Goal: Information Seeking & Learning: Find specific page/section

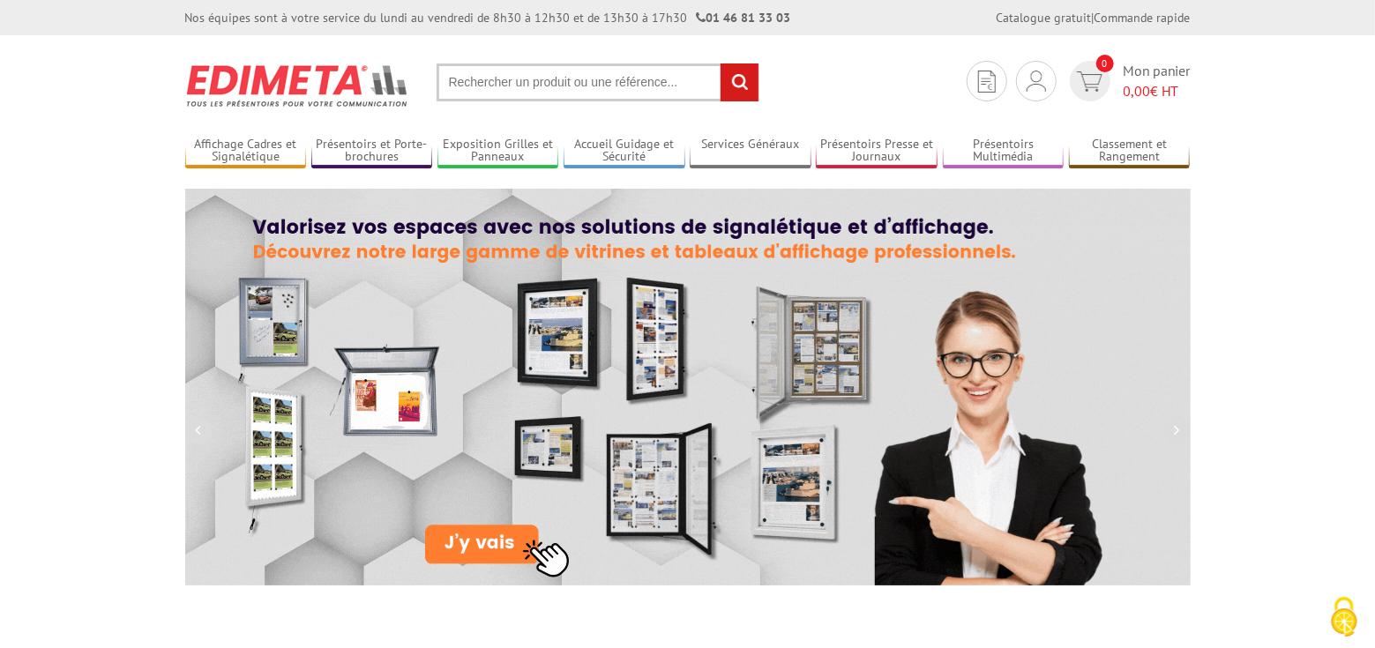
click at [508, 83] on input "text" at bounding box center [598, 83] width 323 height 38
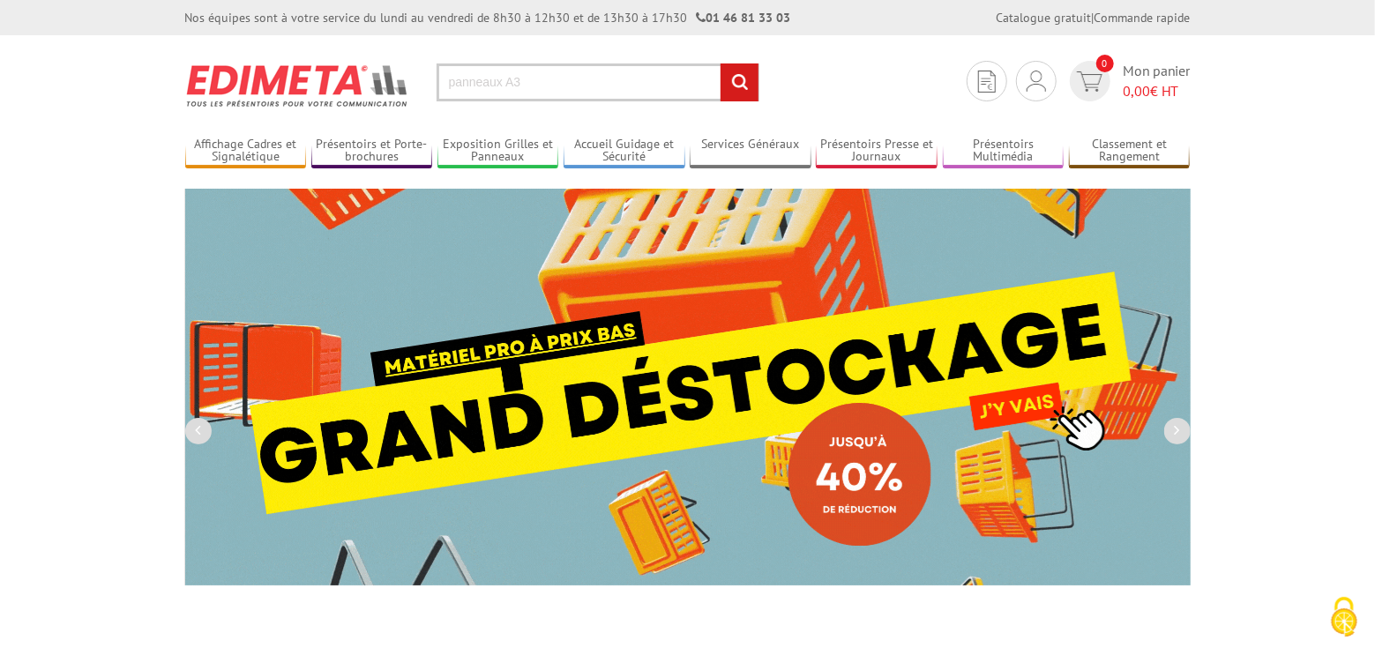
type input "panneaux A3"
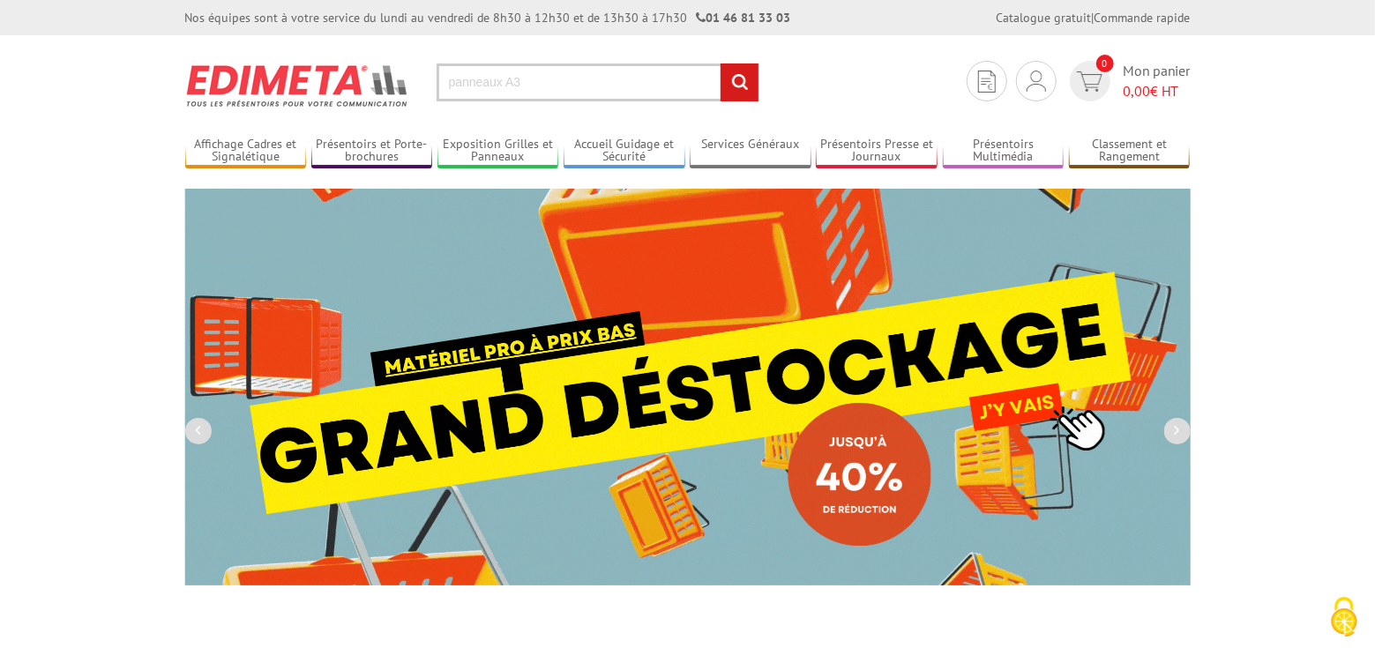
click at [721, 64] on input "rechercher" at bounding box center [740, 83] width 38 height 38
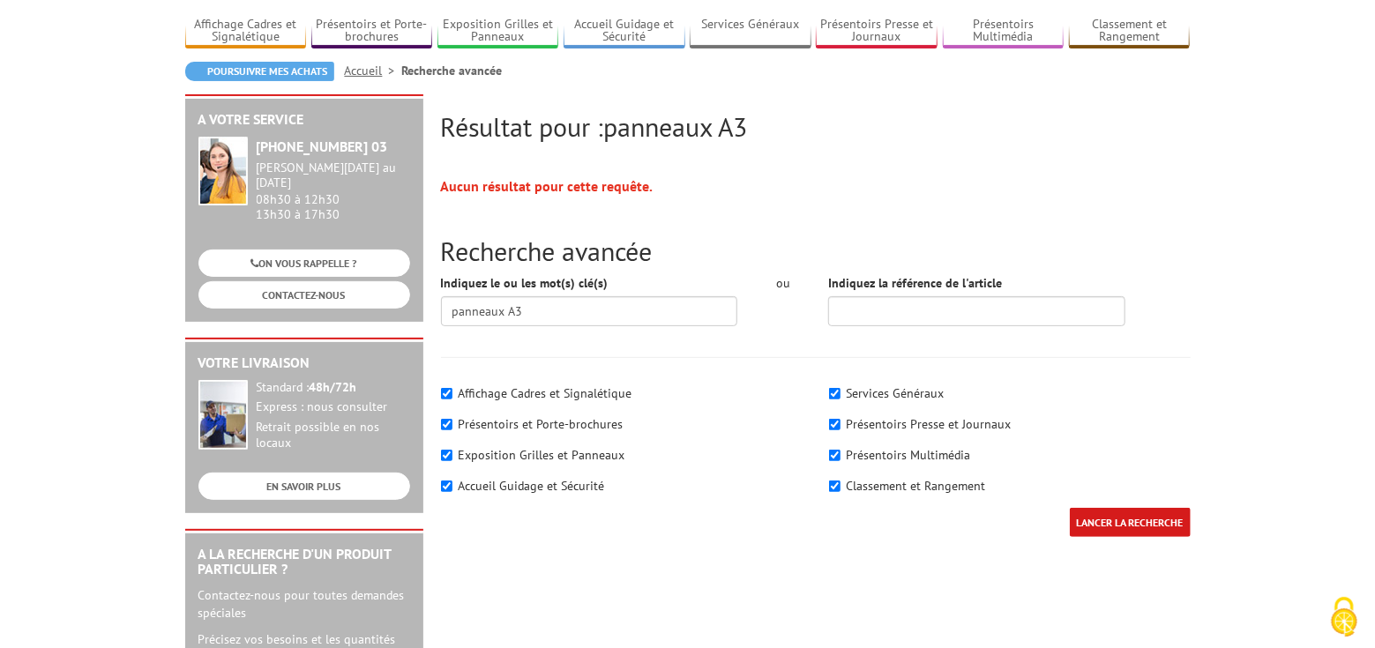
scroll to position [160, 0]
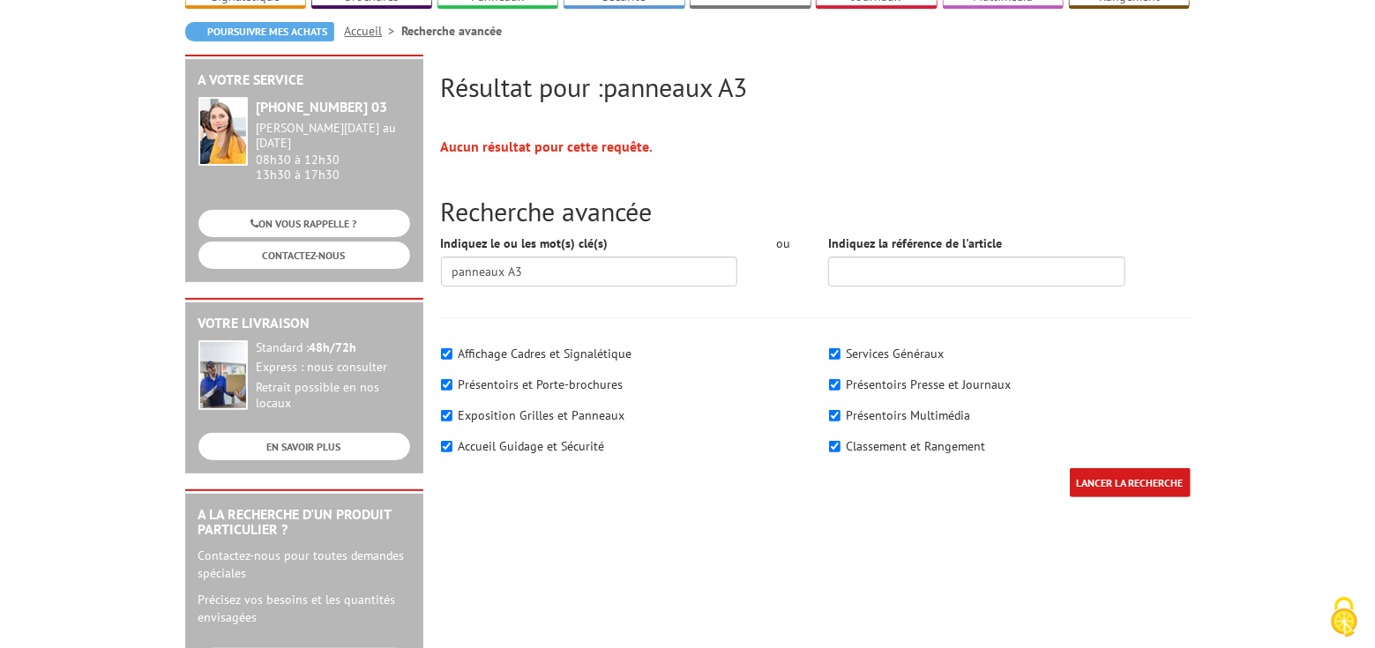
click at [1111, 484] on input "LANCER LA RECHERCHE" at bounding box center [1130, 482] width 121 height 29
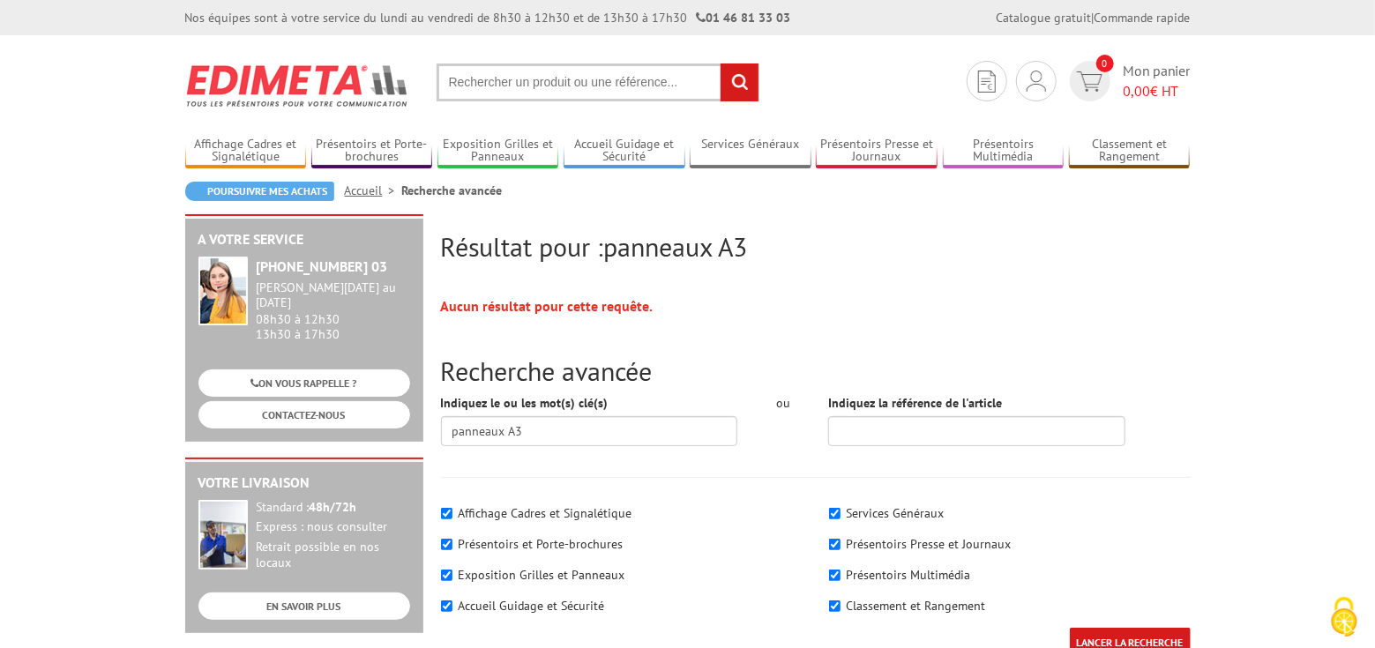
click at [566, 83] on input "text" at bounding box center [598, 83] width 323 height 38
type input "A3"
click at [721, 64] on input "rechercher" at bounding box center [740, 83] width 38 height 38
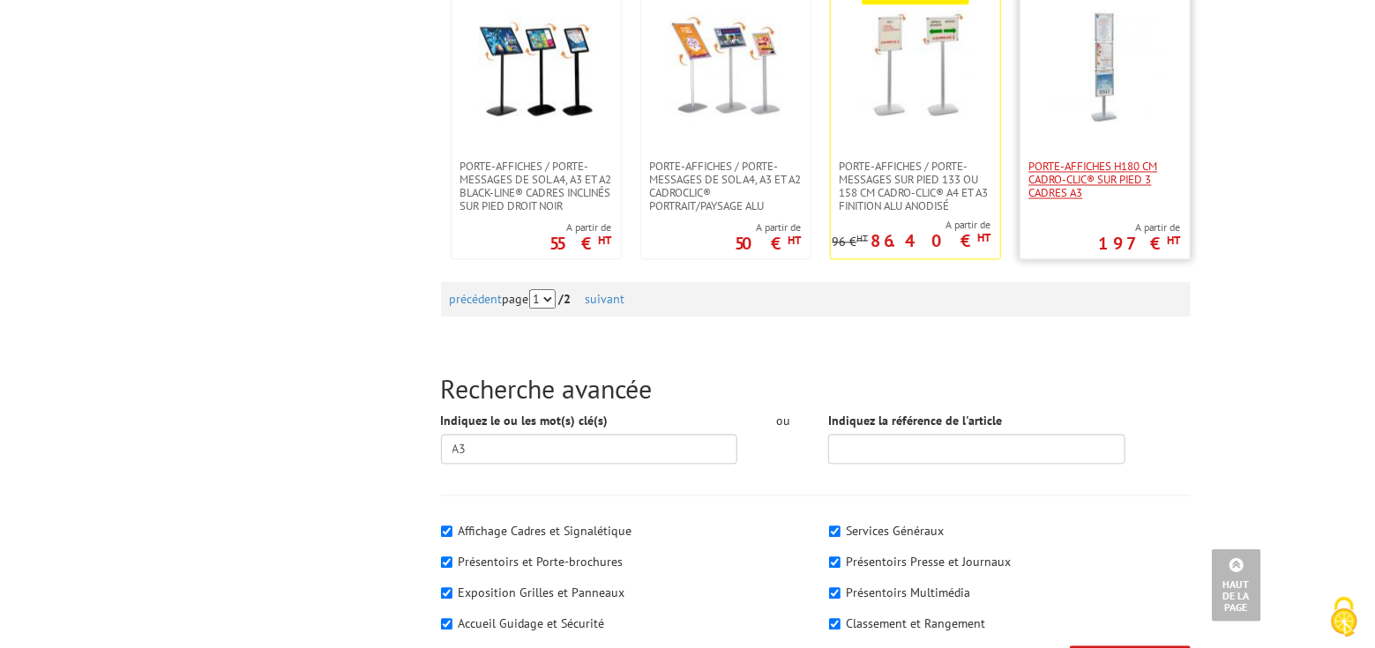
scroll to position [1924, 0]
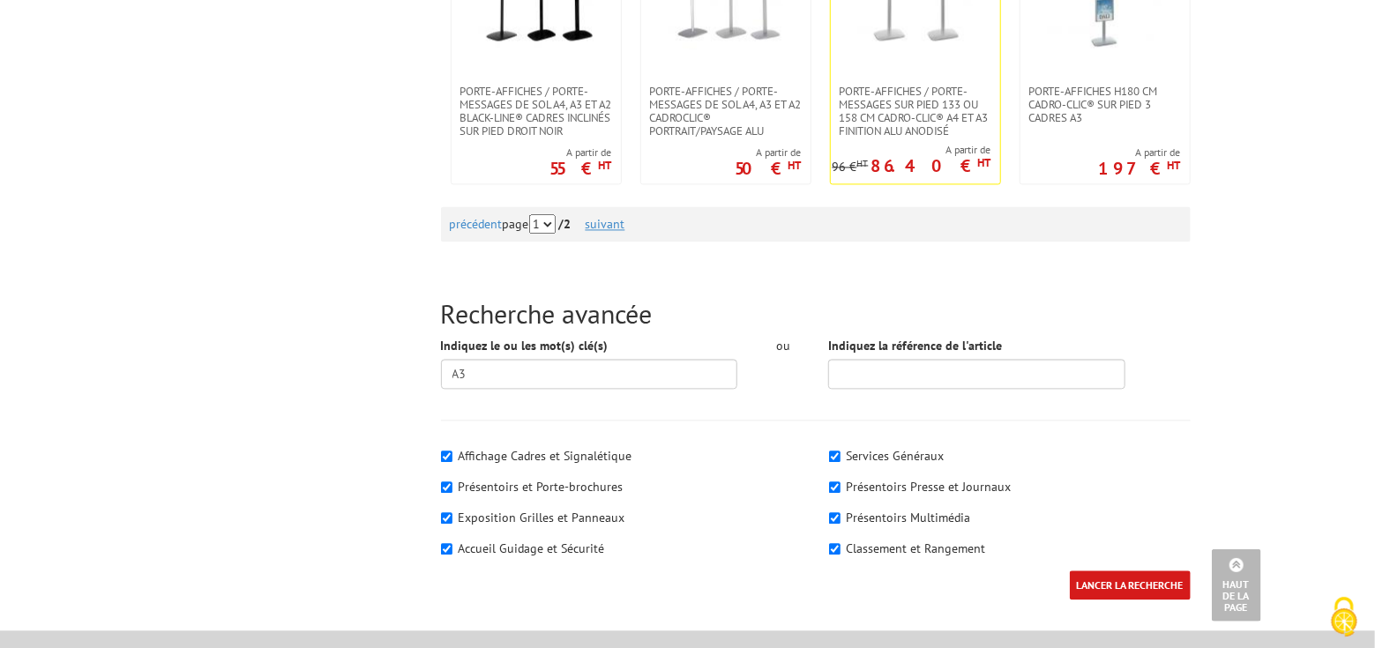
click at [625, 226] on link "suivant" at bounding box center [606, 224] width 40 height 16
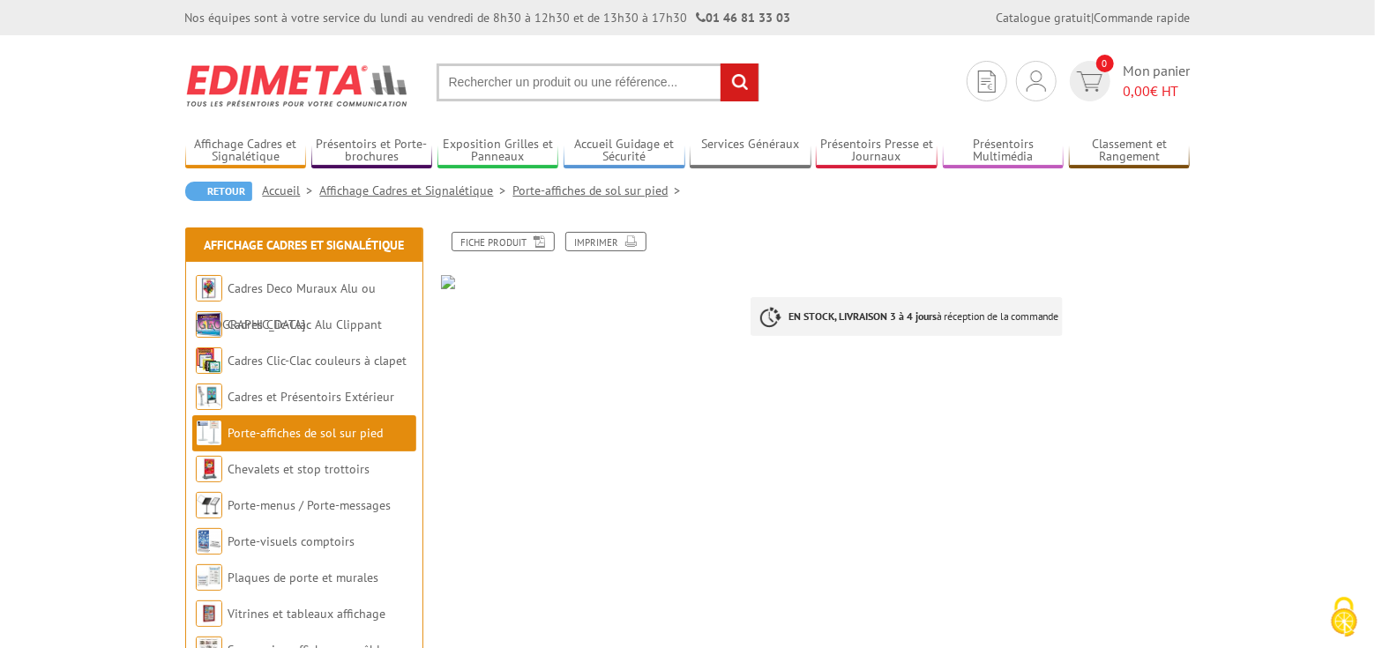
click at [303, 432] on link "Porte-affiches de sol sur pied" at bounding box center [305, 433] width 155 height 16
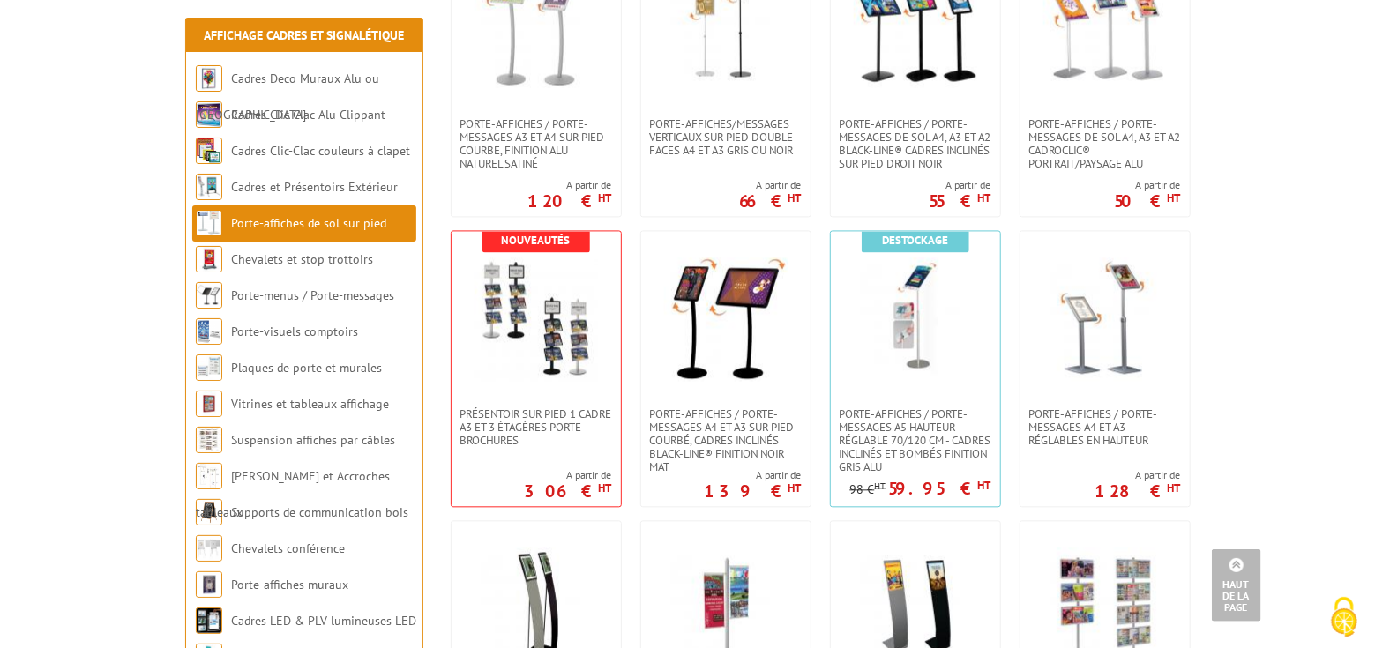
scroll to position [2084, 0]
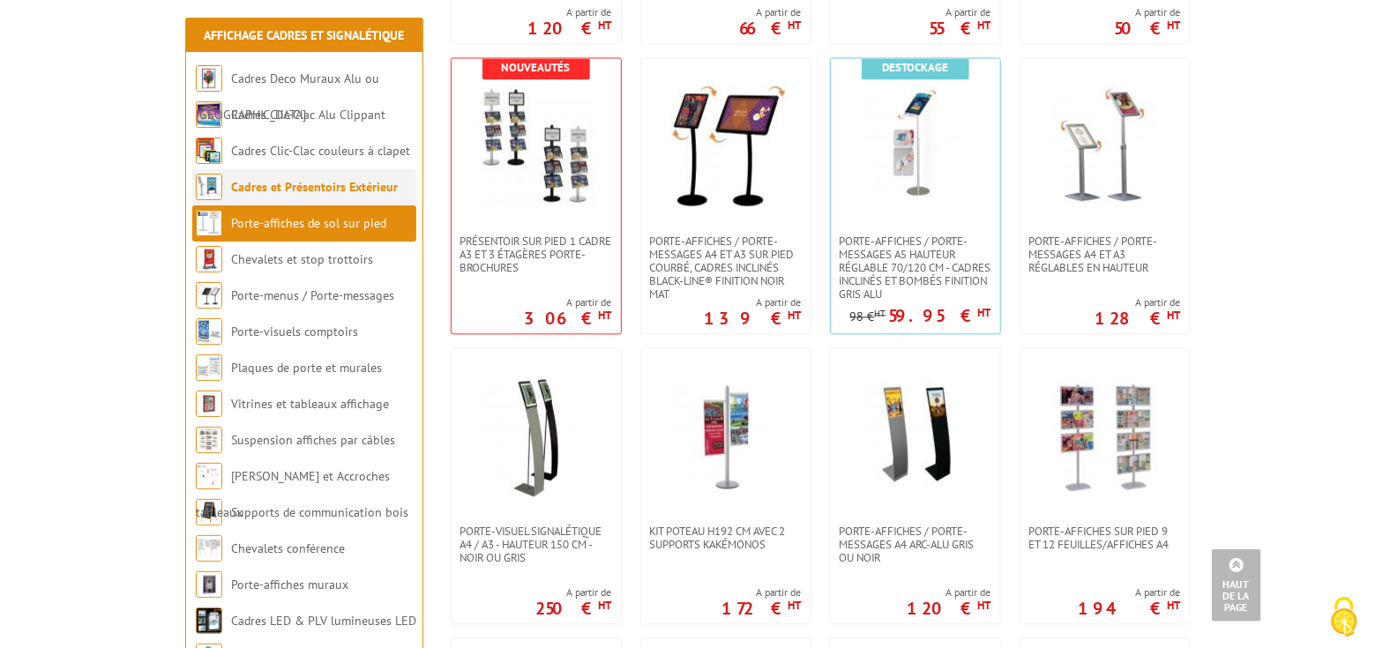
click at [270, 183] on link "Cadres et Présentoirs Extérieur" at bounding box center [314, 187] width 167 height 16
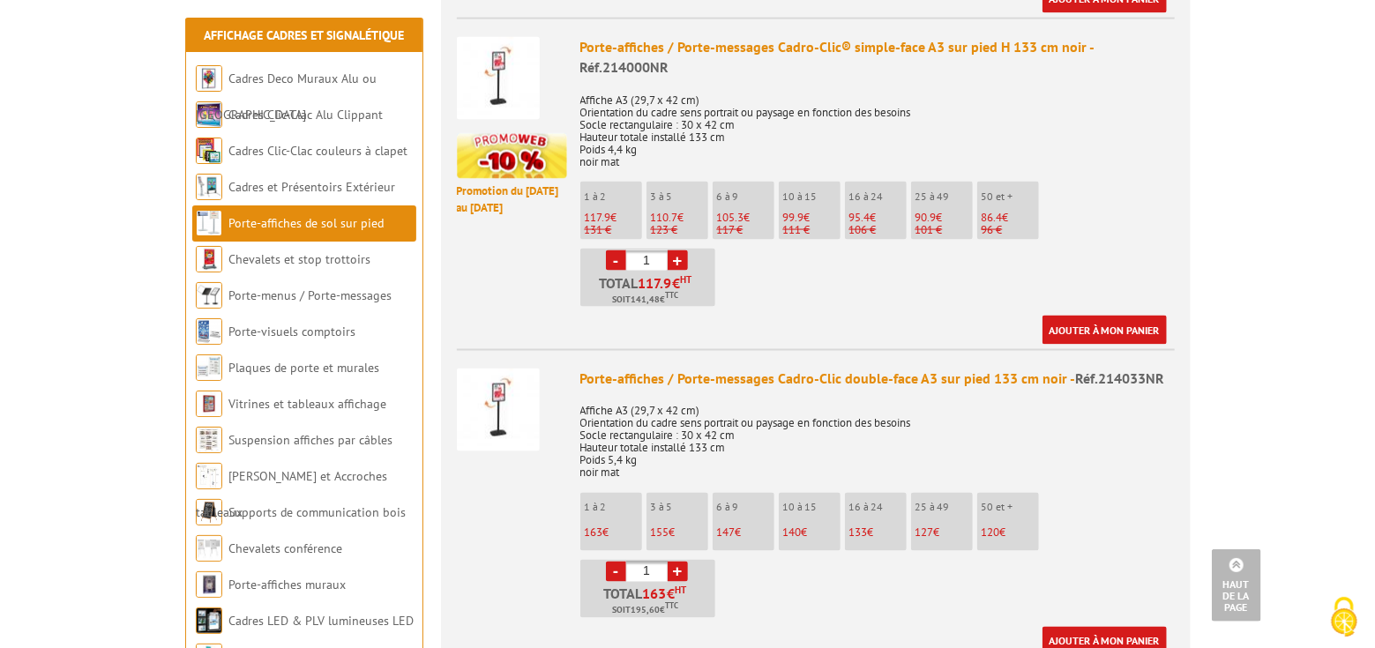
scroll to position [1443, 0]
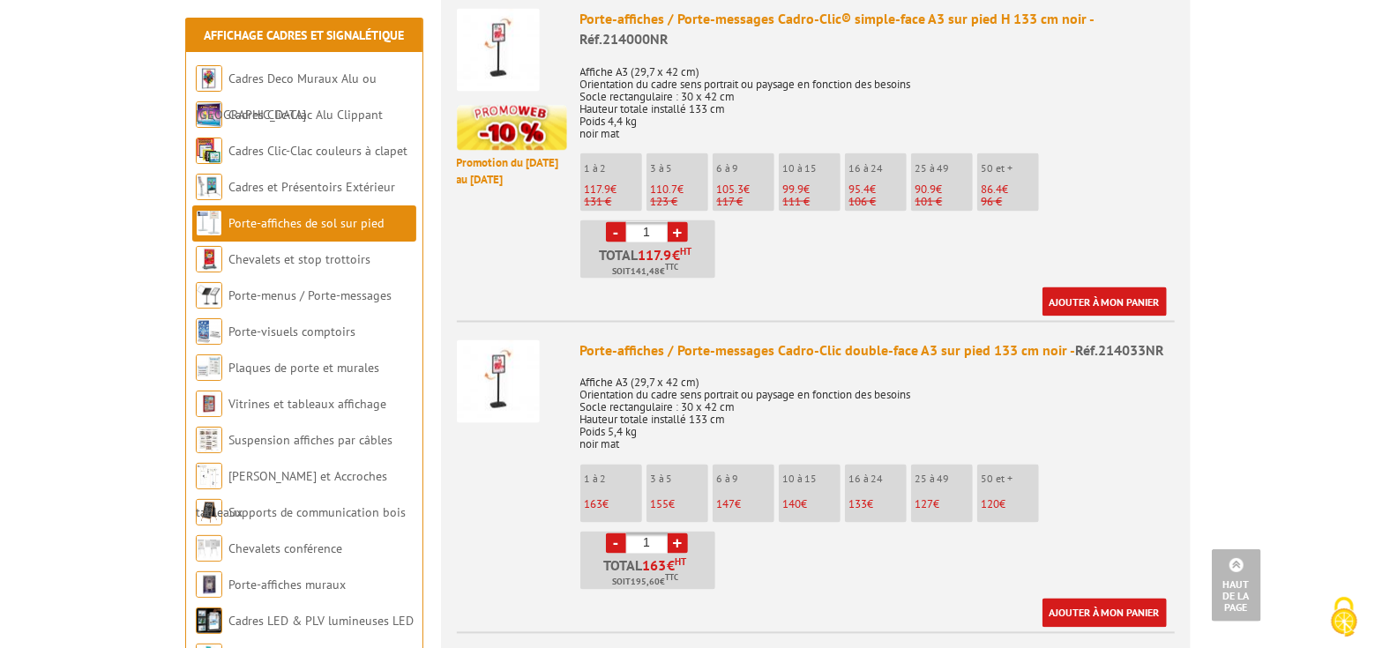
click at [509, 346] on img at bounding box center [498, 381] width 83 height 83
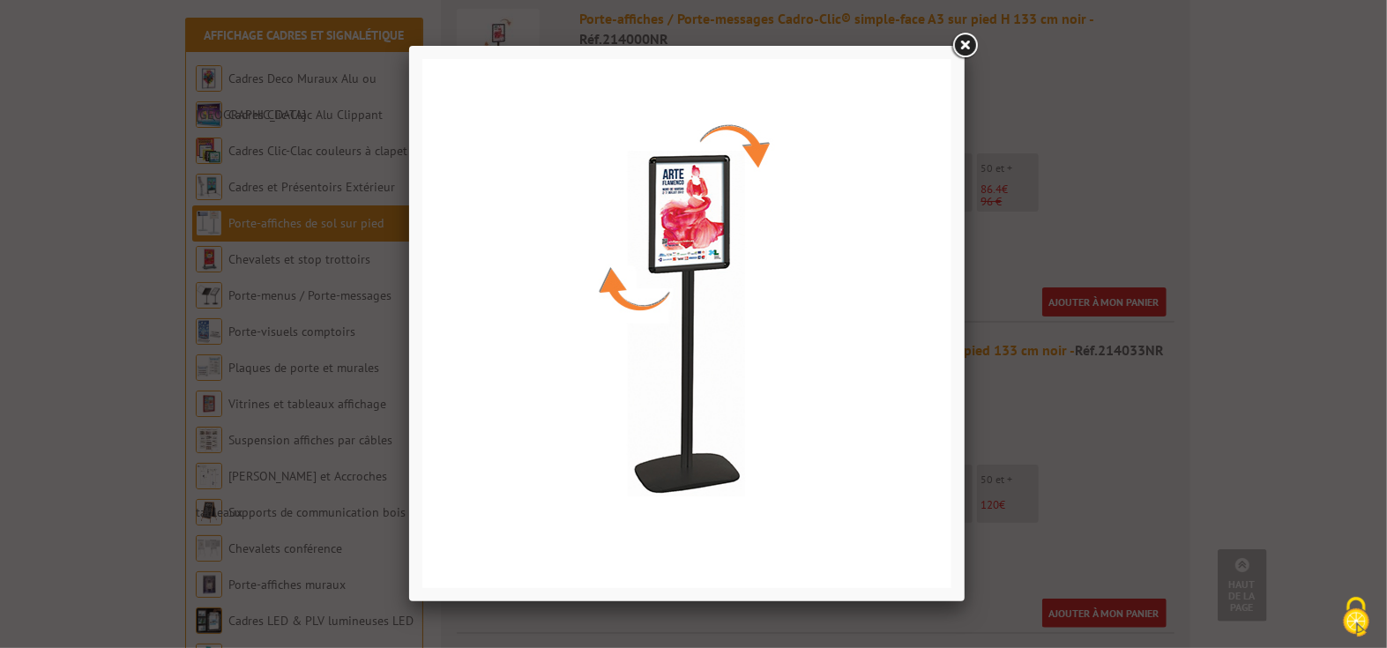
click at [964, 46] on link at bounding box center [965, 46] width 32 height 32
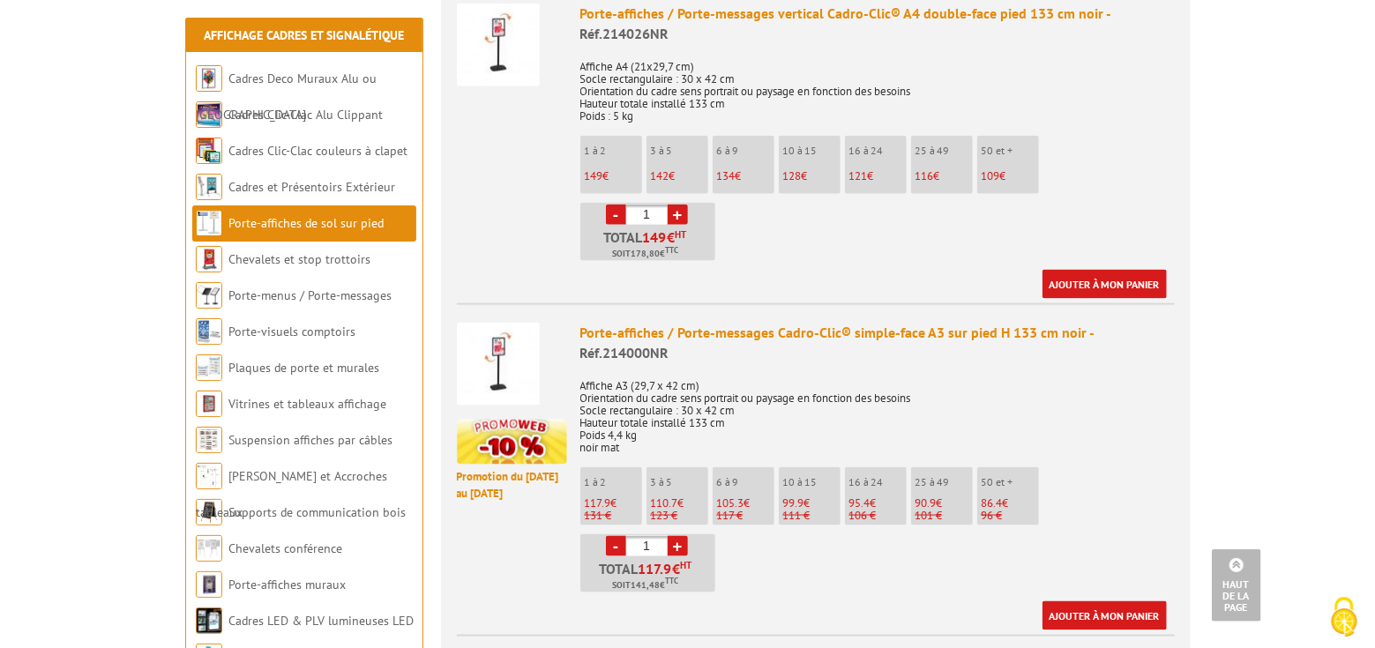
scroll to position [1122, 0]
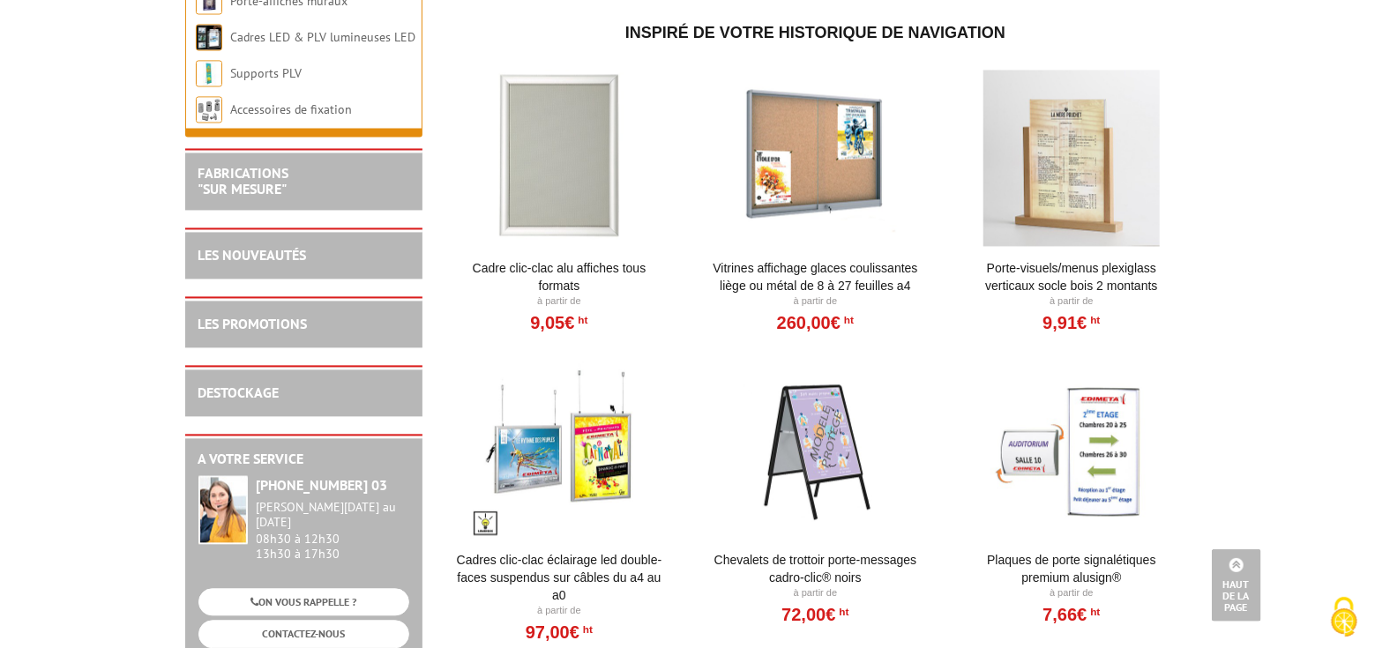
scroll to position [2084, 0]
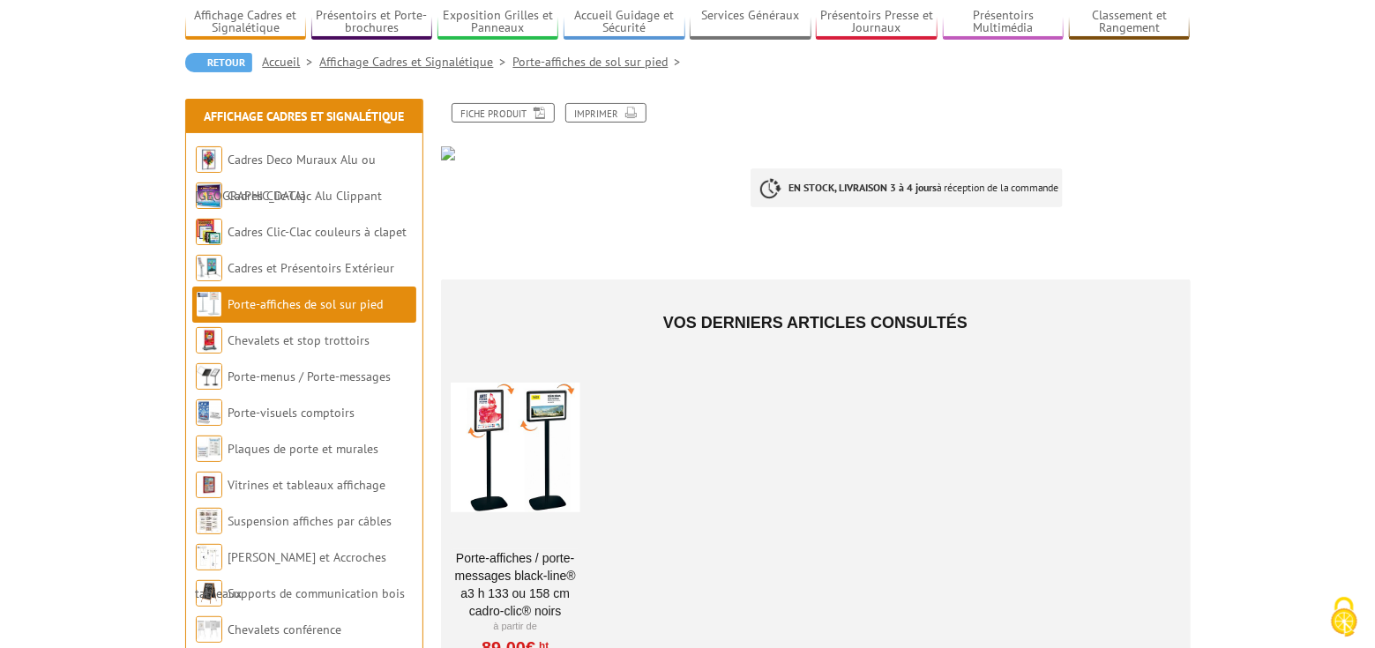
scroll to position [160, 0]
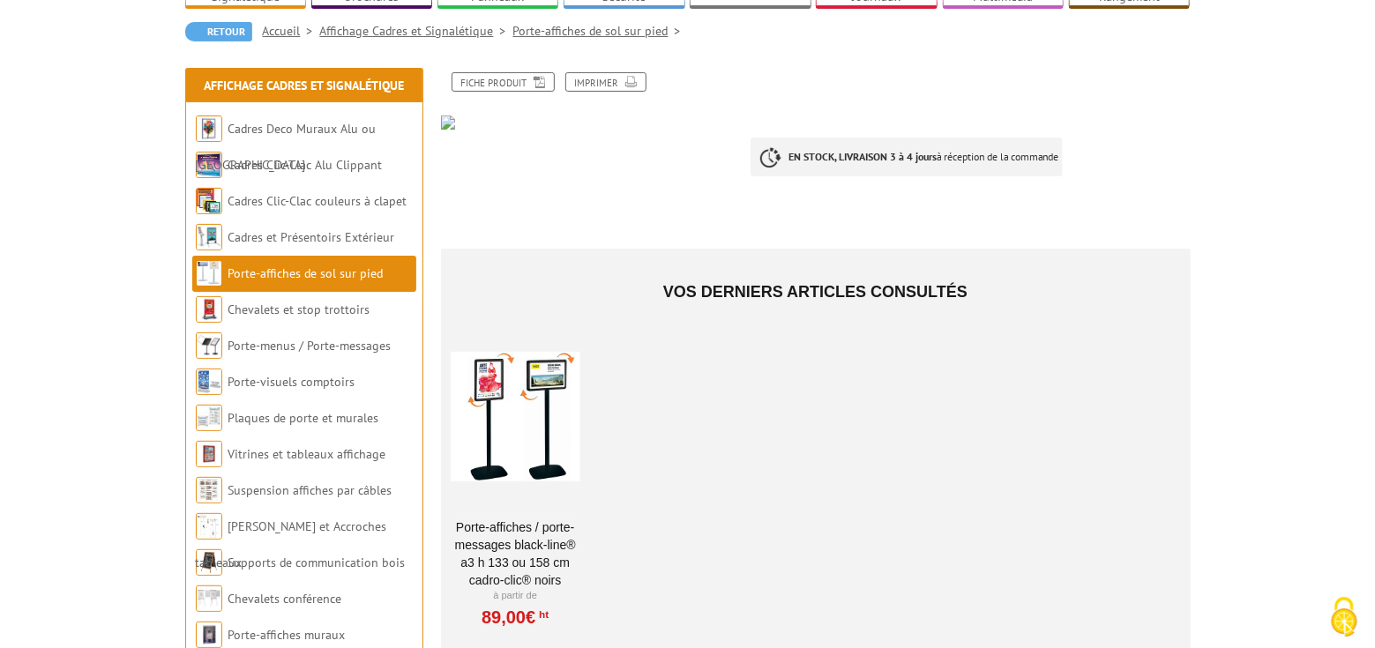
click at [448, 122] on img at bounding box center [589, 123] width 297 height 14
click at [503, 84] on link "Fiche produit" at bounding box center [503, 81] width 103 height 19
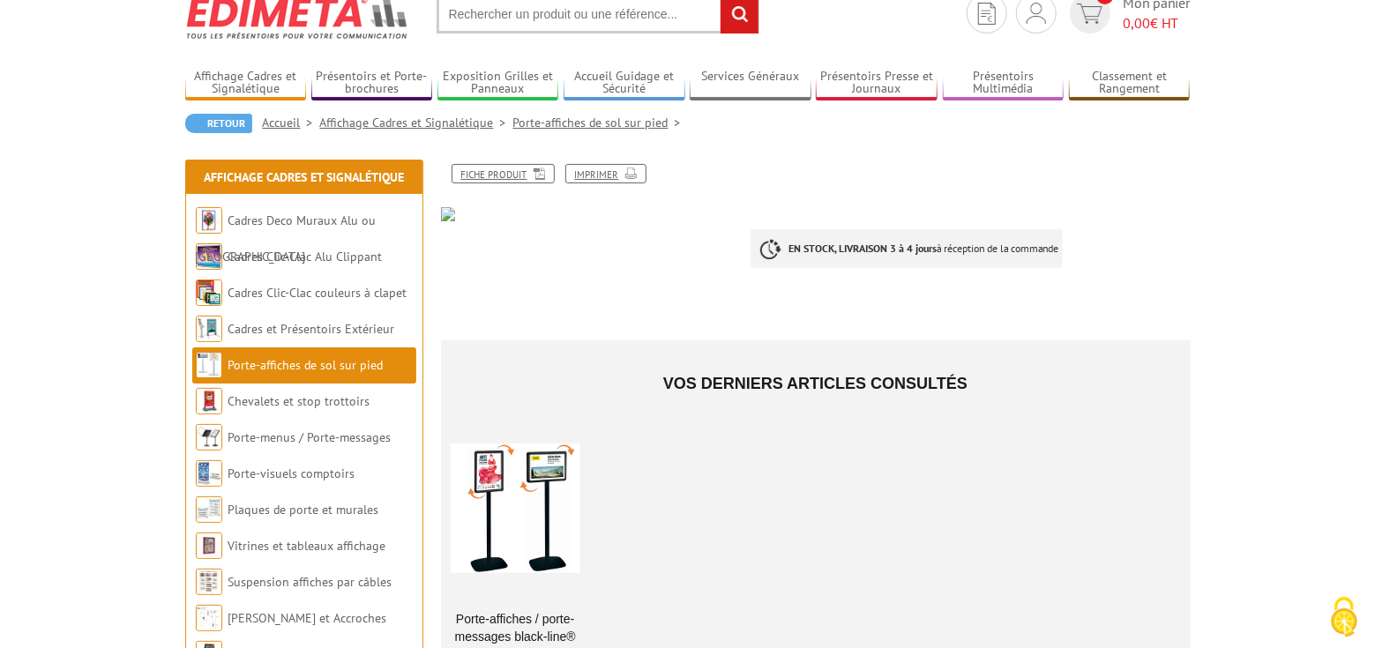
scroll to position [0, 0]
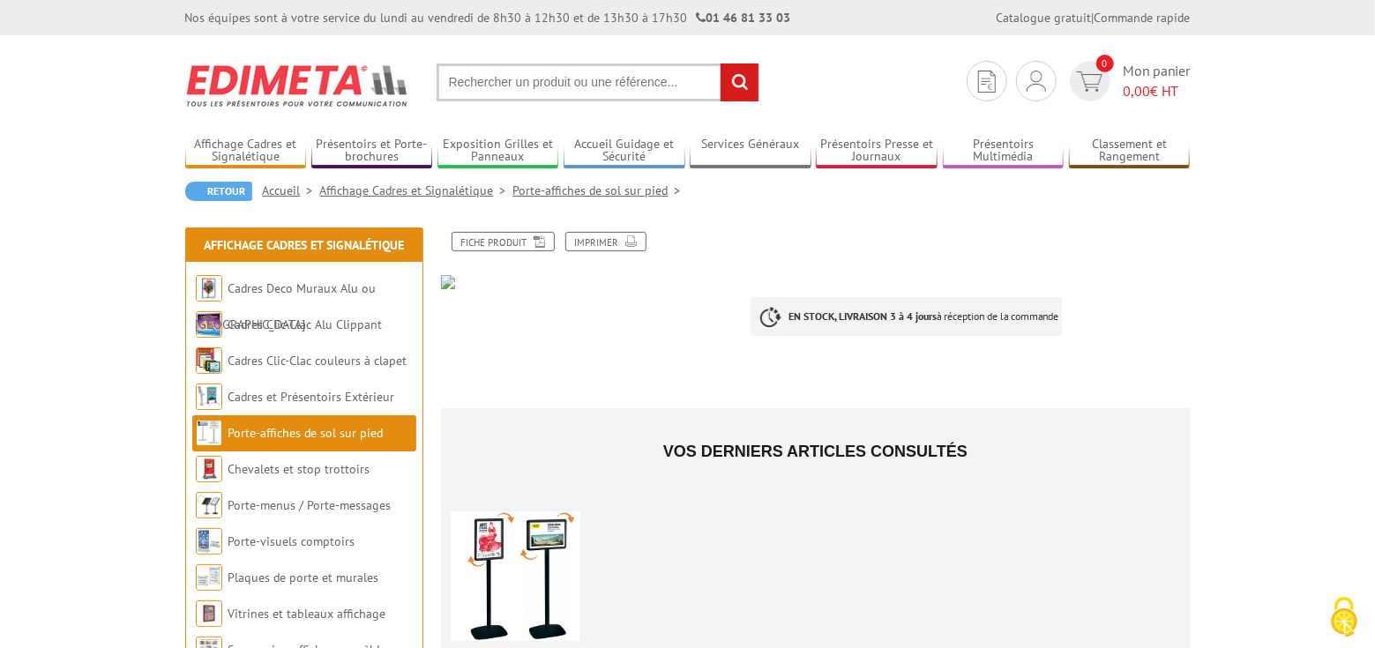
click at [535, 76] on input "text" at bounding box center [598, 83] width 323 height 38
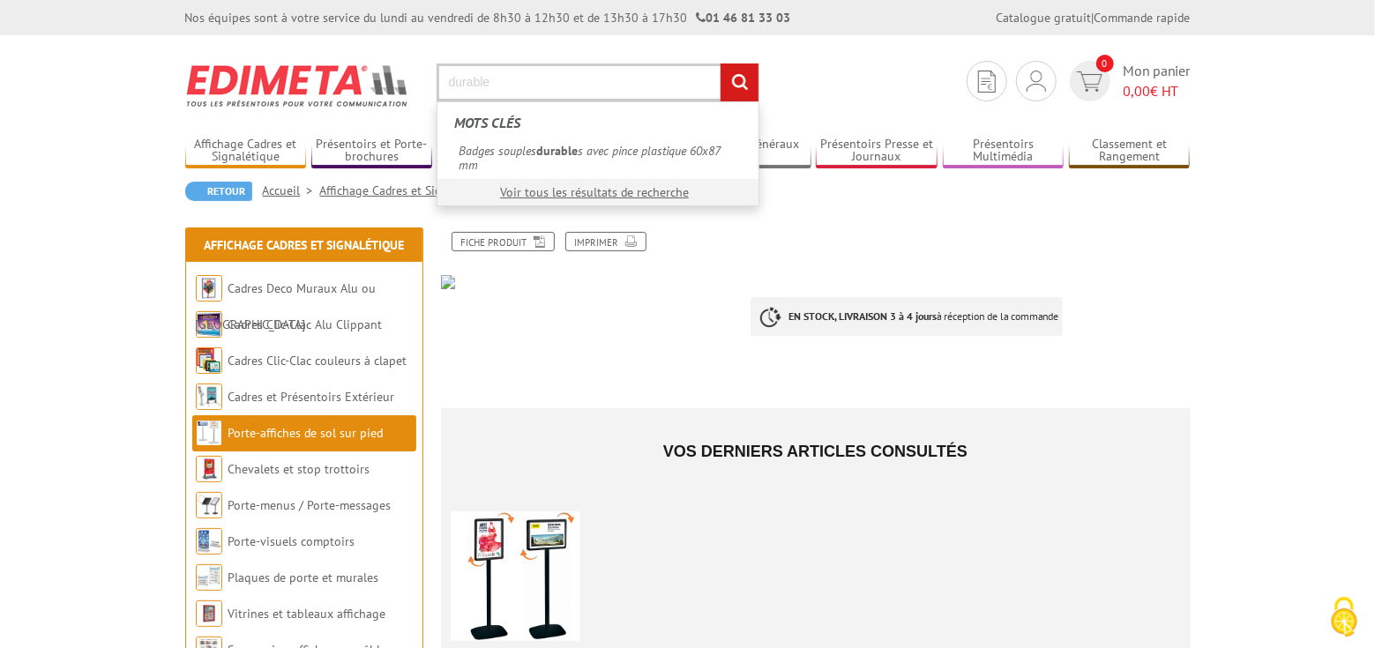
type input "durable"
click at [721, 64] on input "rechercher" at bounding box center [740, 83] width 38 height 38
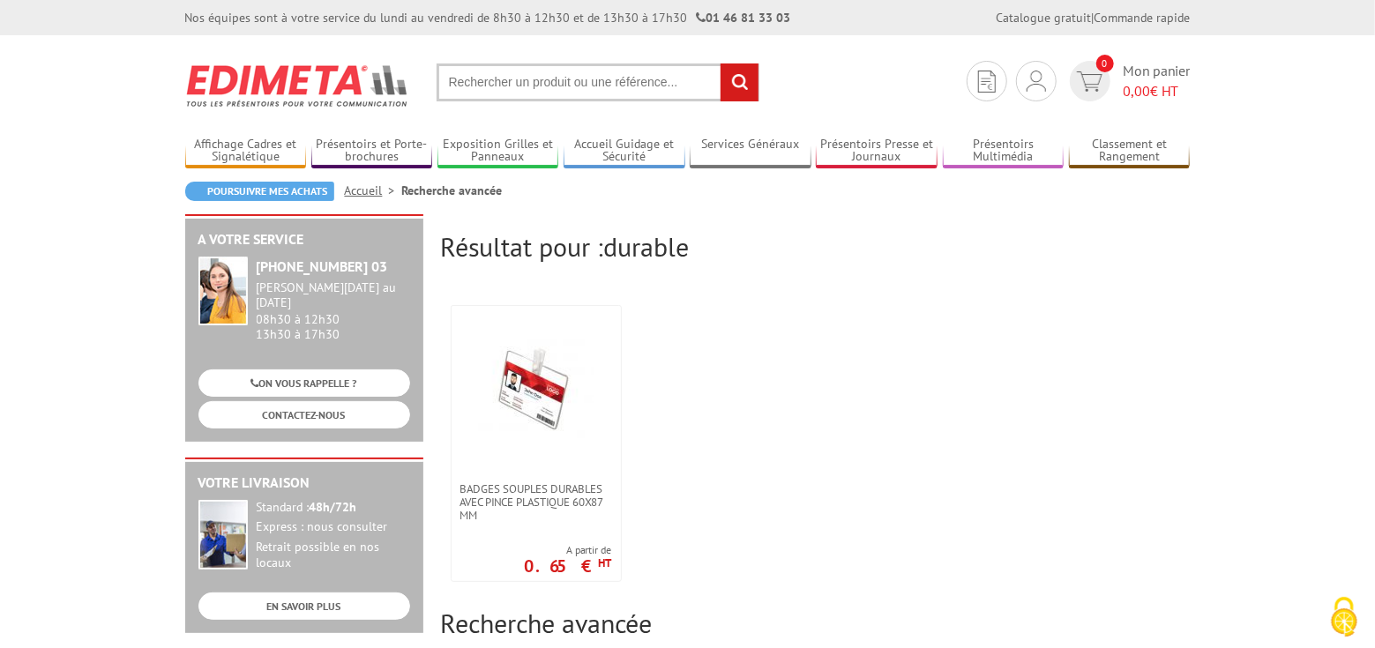
click at [490, 82] on input "text" at bounding box center [598, 83] width 323 height 38
type input "marque durable"
click at [721, 64] on input "rechercher" at bounding box center [740, 83] width 38 height 38
